Goal: Task Accomplishment & Management: Manage account settings

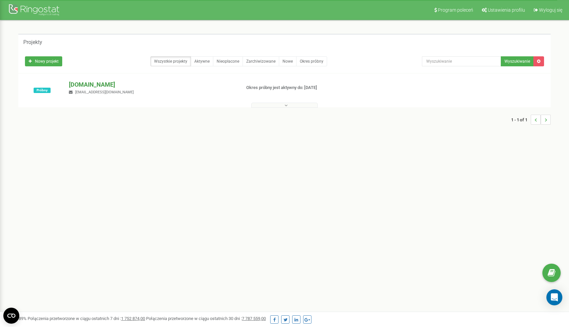
click at [89, 88] on p "[DOMAIN_NAME]" at bounding box center [152, 84] width 166 height 9
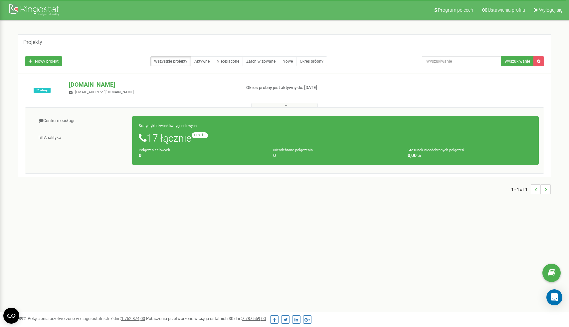
click at [285, 104] on icon at bounding box center [286, 105] width 3 height 5
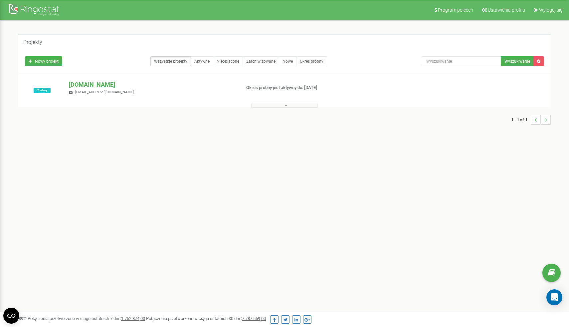
click at [285, 104] on icon at bounding box center [286, 105] width 3 height 5
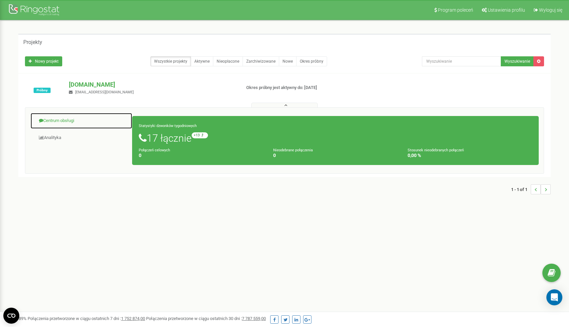
click at [68, 120] on link "Centrum obsługi" at bounding box center [81, 121] width 102 height 16
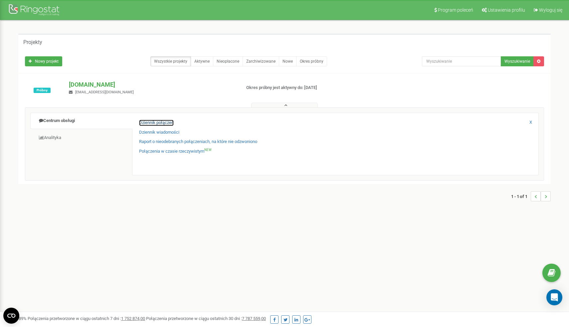
click at [167, 122] on link "Dziennik połączeń" at bounding box center [156, 123] width 35 height 6
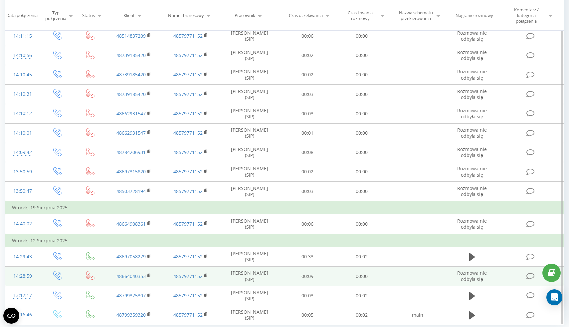
scroll to position [237, 0]
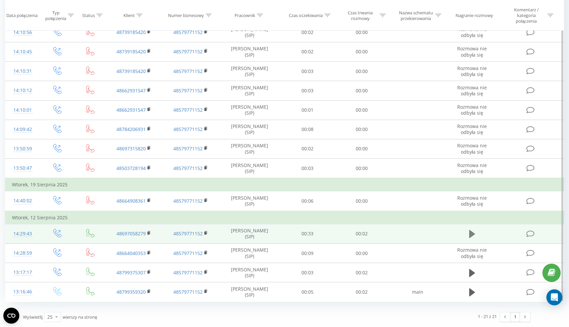
click at [474, 235] on icon at bounding box center [472, 233] width 6 height 9
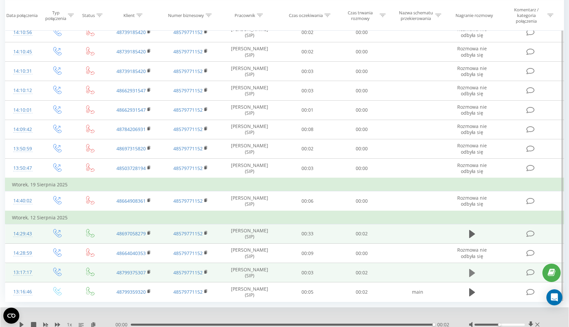
click at [472, 273] on icon at bounding box center [472, 273] width 6 height 8
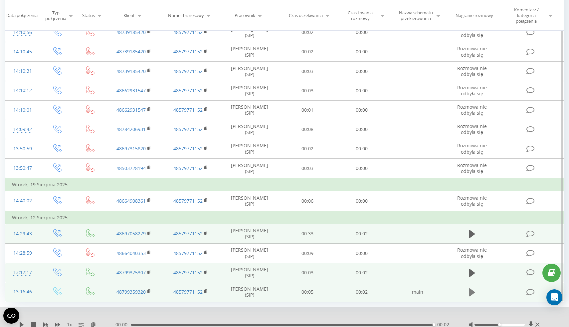
click at [471, 294] on icon at bounding box center [472, 292] width 6 height 8
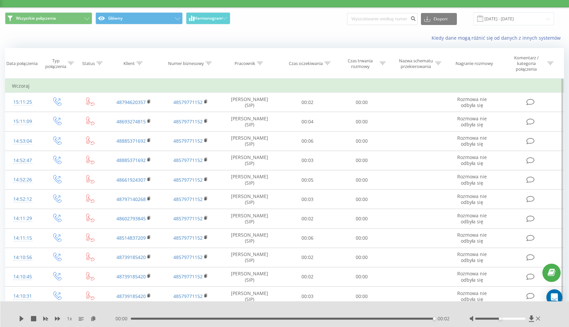
scroll to position [0, 0]
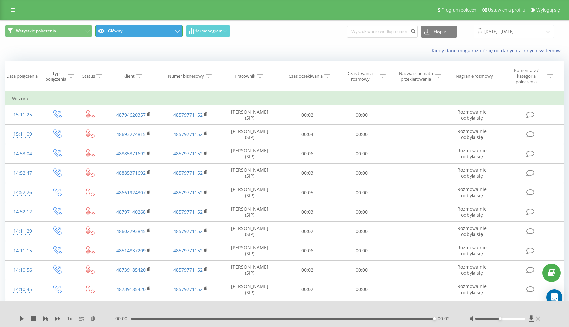
click at [163, 34] on button "Główny" at bounding box center [139, 31] width 87 height 12
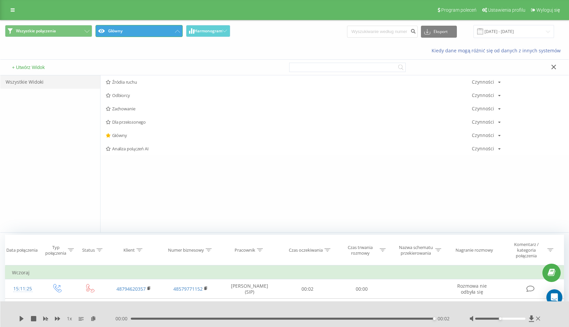
click at [163, 34] on button "Główny" at bounding box center [139, 31] width 87 height 12
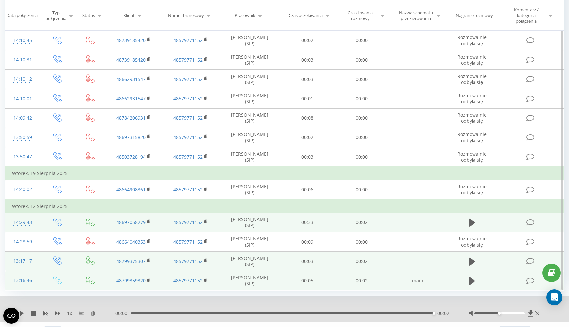
scroll to position [250, 0]
click at [469, 219] on icon at bounding box center [472, 220] width 6 height 9
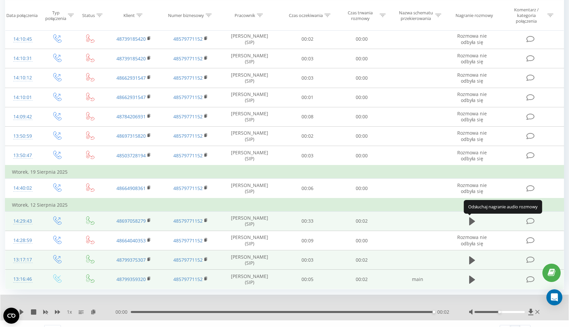
click at [469, 219] on icon at bounding box center [472, 220] width 6 height 9
click at [474, 221] on icon at bounding box center [472, 221] width 6 height 8
click at [474, 224] on icon at bounding box center [472, 220] width 6 height 9
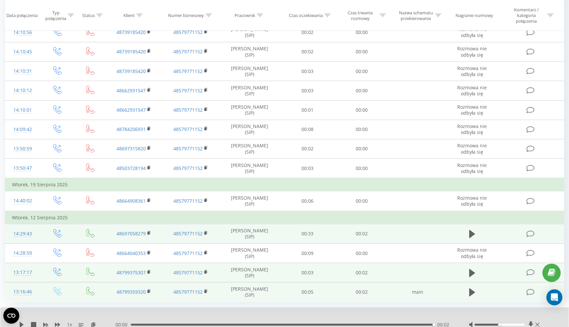
scroll to position [263, 0]
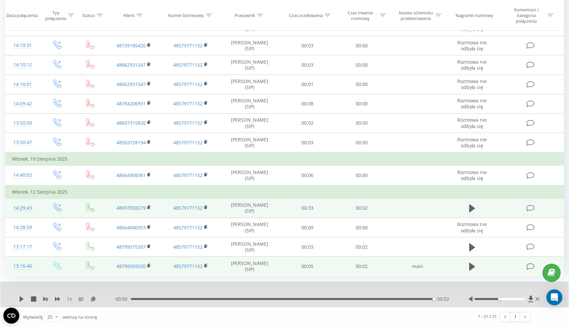
click at [24, 298] on div "1 x" at bounding box center [67, 298] width 97 height 7
click at [23, 298] on icon at bounding box center [22, 298] width 4 height 5
click at [473, 246] on icon at bounding box center [472, 247] width 6 height 8
click at [472, 206] on icon at bounding box center [472, 208] width 6 height 8
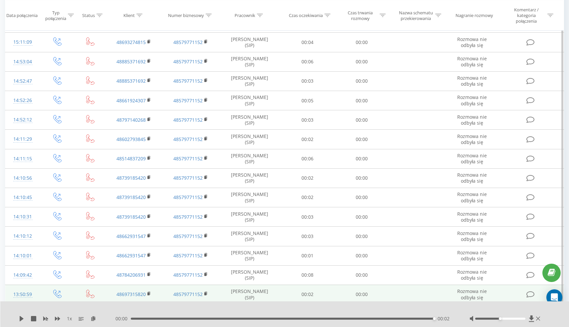
scroll to position [0, 0]
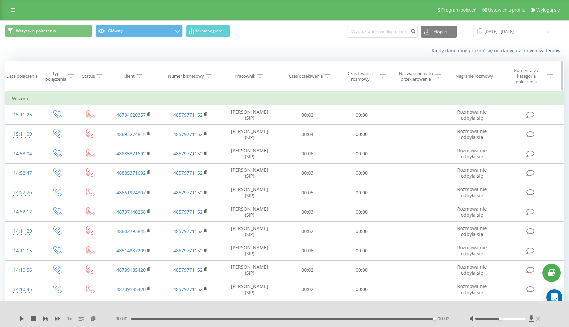
click at [553, 77] on icon at bounding box center [551, 75] width 6 height 3
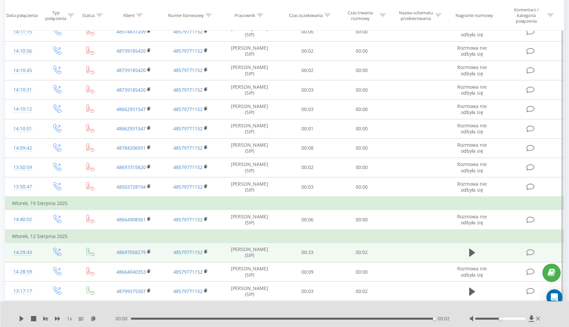
scroll to position [263, 0]
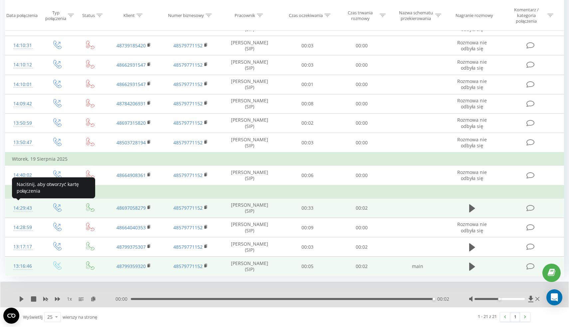
click at [22, 206] on div "14:29:43" at bounding box center [22, 207] width 21 height 13
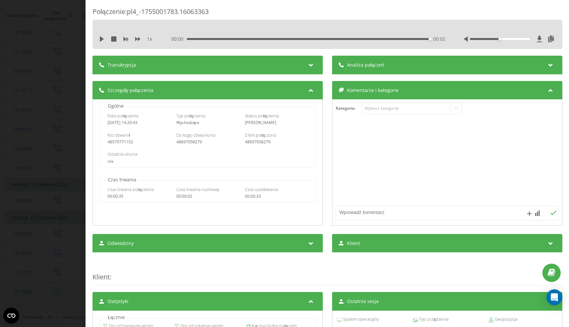
click at [312, 71] on div "Transkrypcja" at bounding box center [208, 65] width 230 height 19
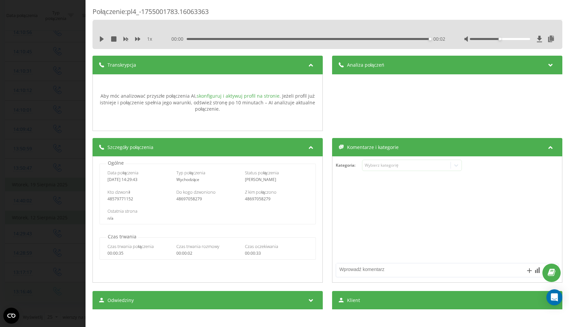
click at [247, 96] on link "skonfiguruj i aktywuj profil na stronie" at bounding box center [237, 96] width 83 height 6
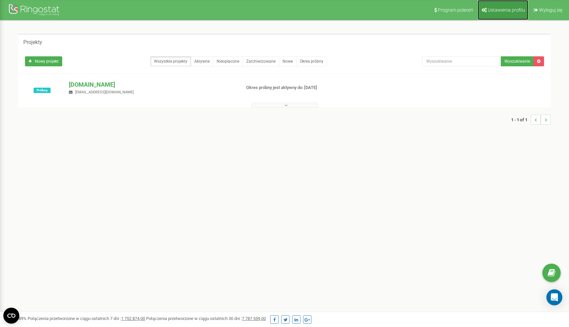
click at [506, 12] on span "Ustawienia profilu" at bounding box center [506, 9] width 37 height 5
